Goal: Task Accomplishment & Management: Use online tool/utility

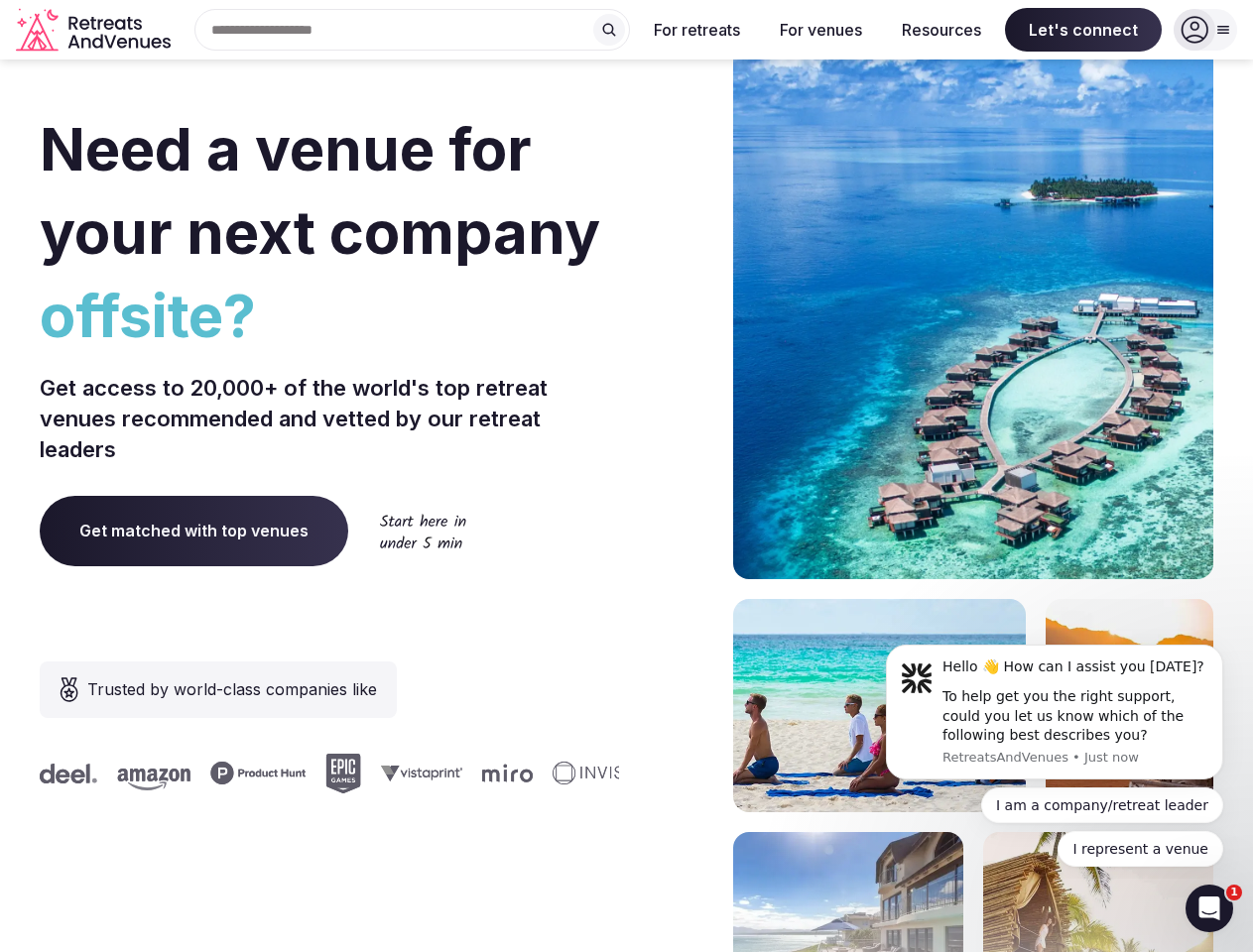
click at [626, 476] on div "Need a venue for your next company offsite? Get access to 20,000+ of the world'…" at bounding box center [626, 593] width 1173 height 1195
click at [413, 30] on div "Search Popular Destinations [GEOGRAPHIC_DATA], [GEOGRAPHIC_DATA] [GEOGRAPHIC_DA…" at bounding box center [404, 30] width 452 height 42
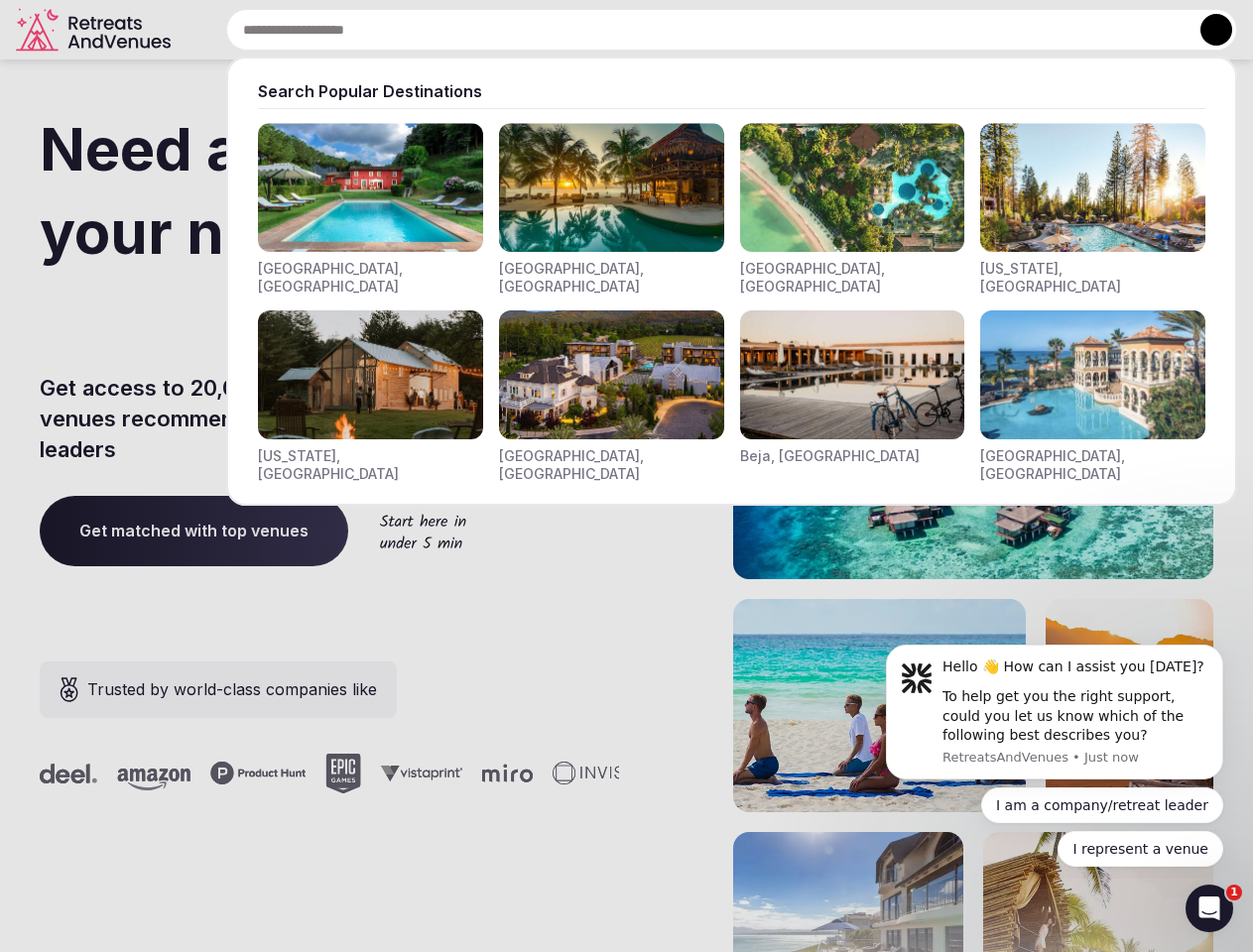
click at [609, 30] on input "text" at bounding box center [731, 30] width 1011 height 42
click at [698, 30] on input "text" at bounding box center [731, 30] width 1011 height 42
click at [820, 30] on input "text" at bounding box center [731, 30] width 1011 height 42
click at [941, 30] on input "text" at bounding box center [731, 30] width 1011 height 42
click at [1083, 30] on input "text" at bounding box center [731, 30] width 1011 height 42
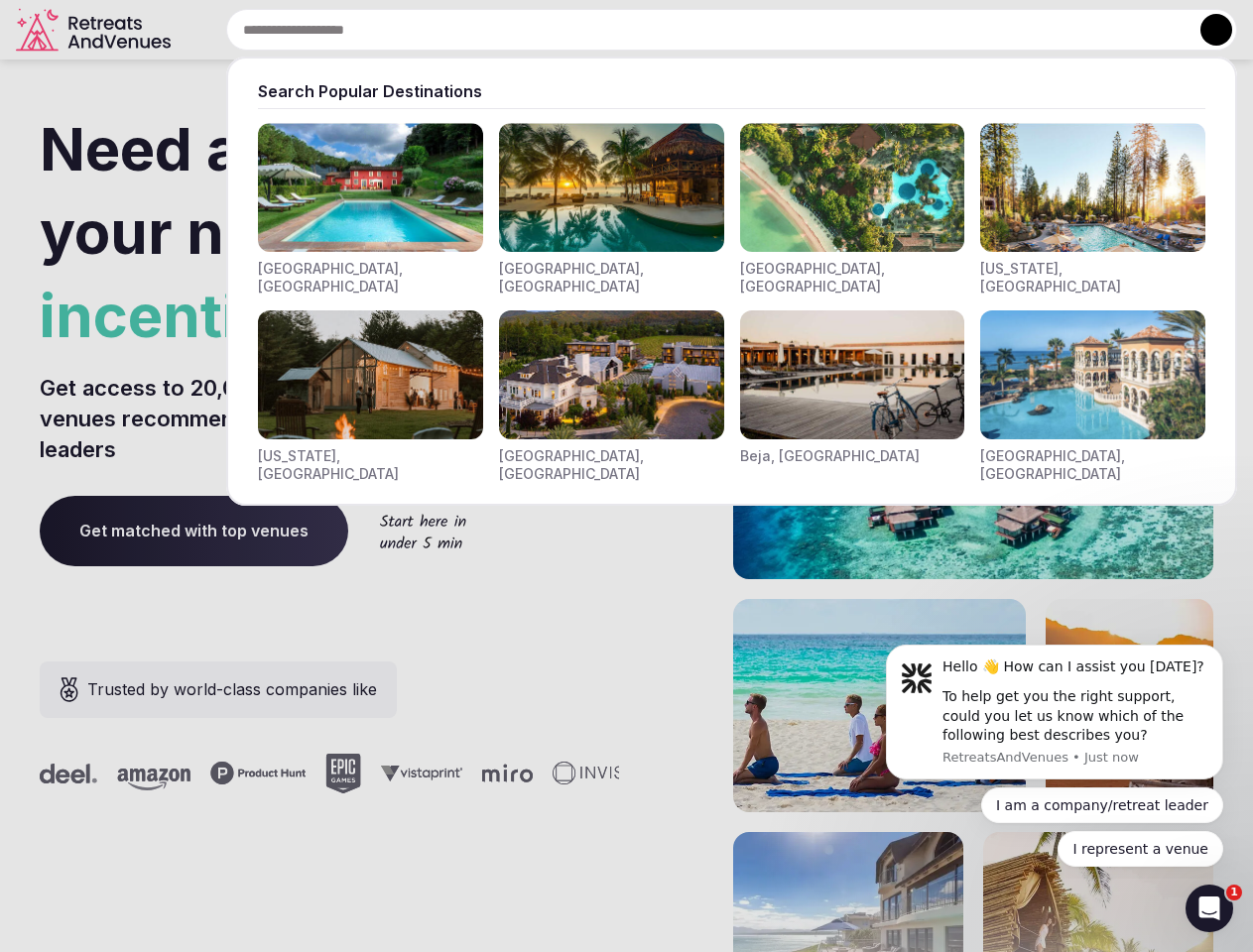
click at [1205, 30] on button at bounding box center [1216, 30] width 32 height 32
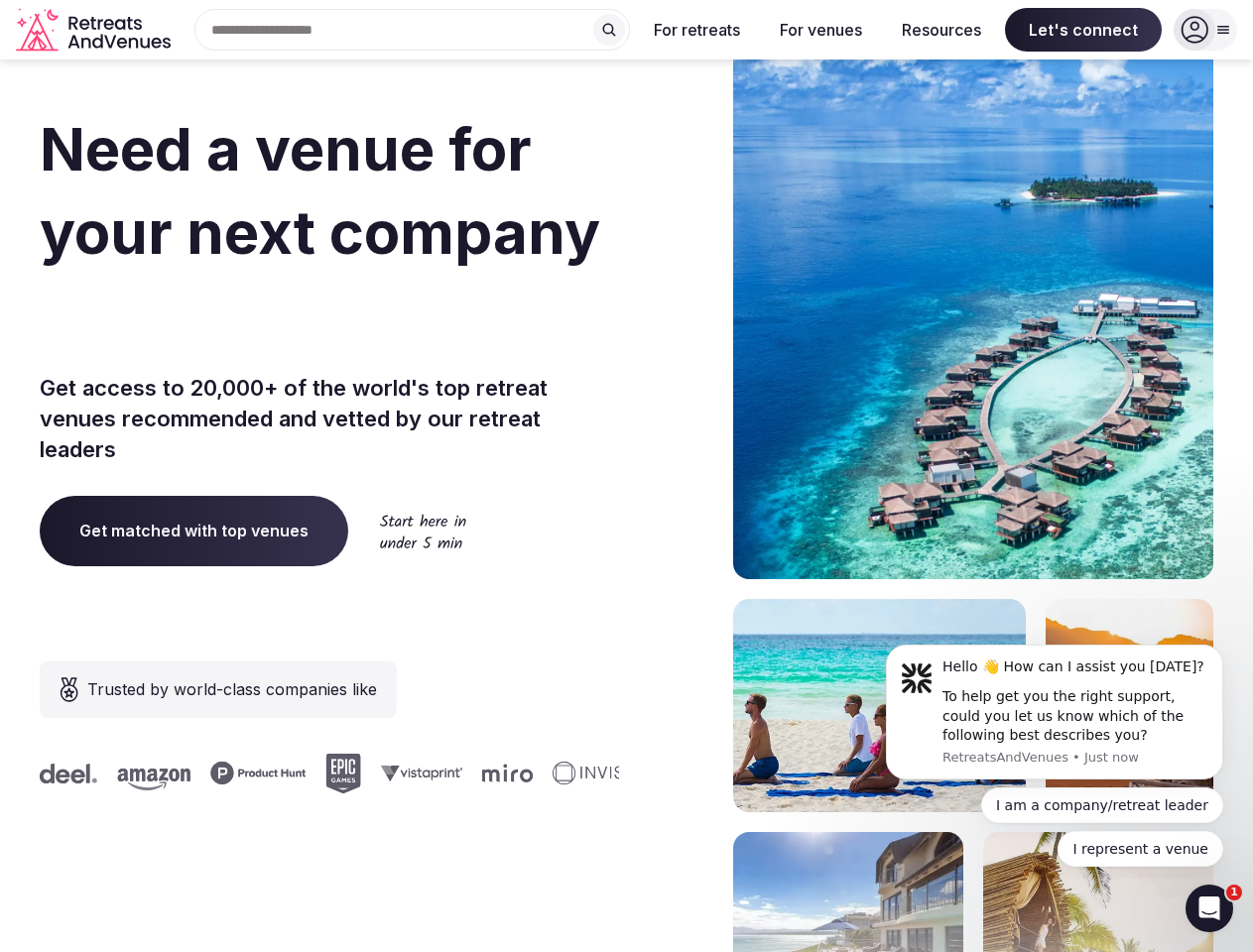
click at [1055, 712] on div "To help get you the right support, could you let us know which of the following…" at bounding box center [1075, 716] width 266 height 59
